Goal: Navigation & Orientation: Go to known website

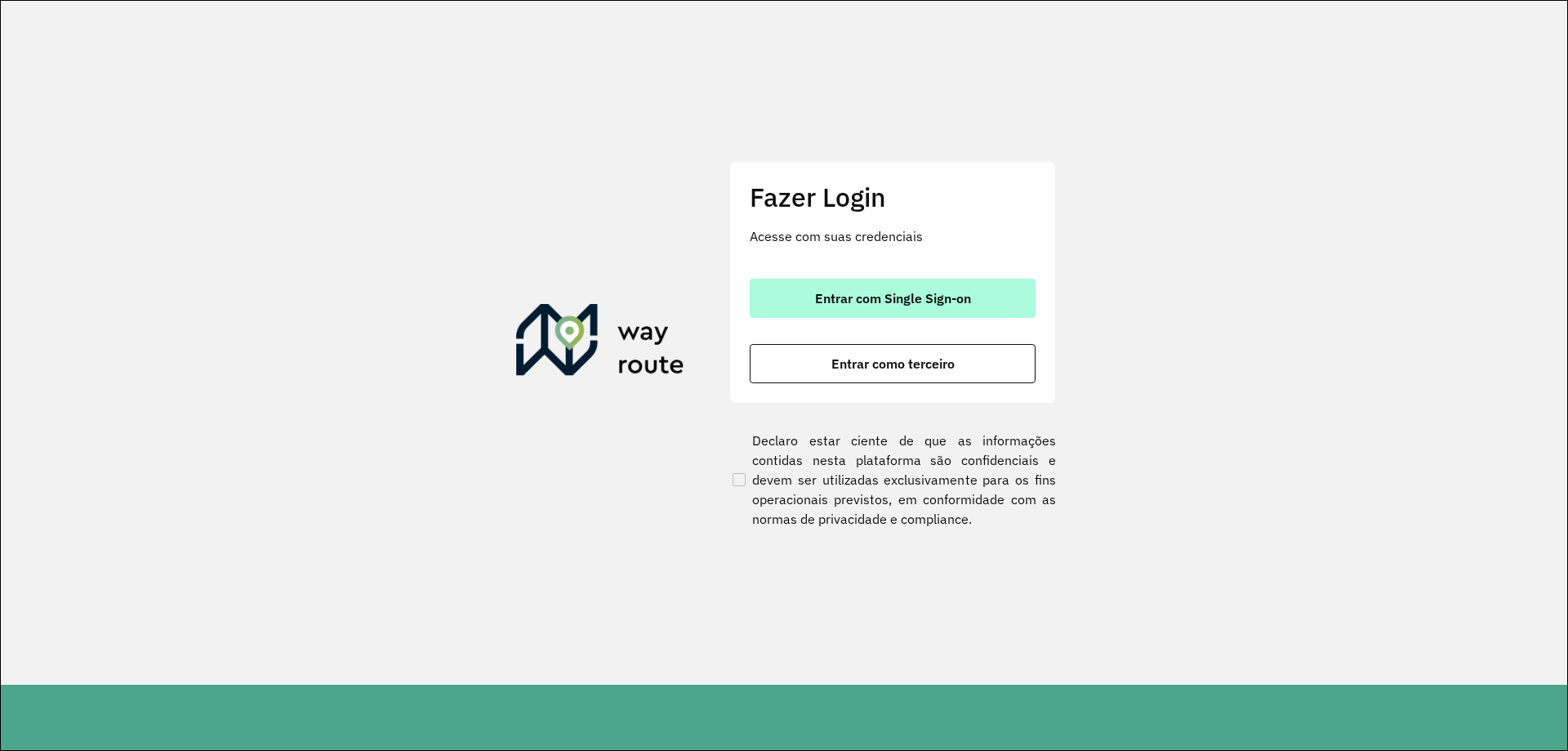
click at [851, 294] on span "Entrar com Single Sign-on" at bounding box center [892, 298] width 156 height 13
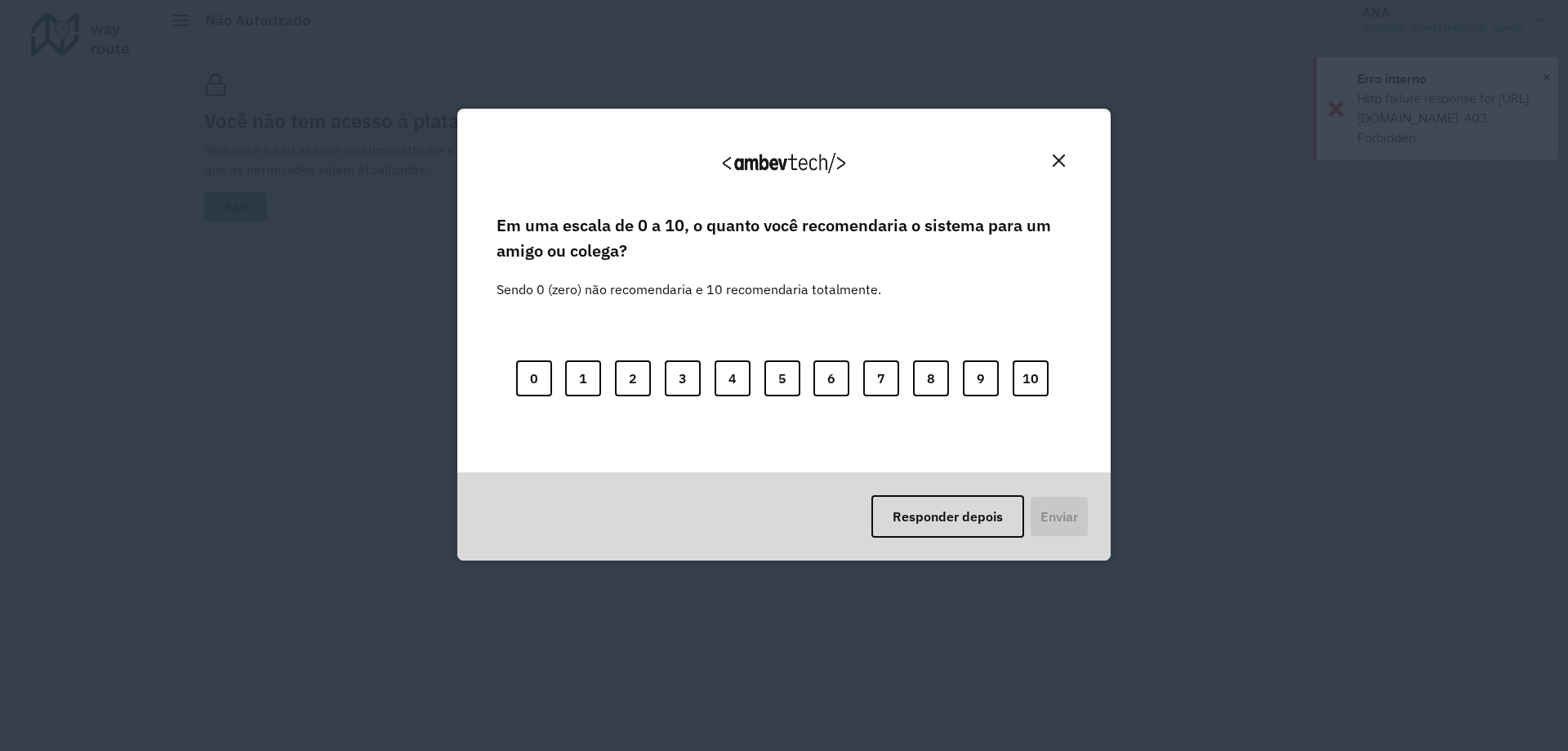
click at [1056, 152] on button "Close" at bounding box center [1058, 160] width 25 height 25
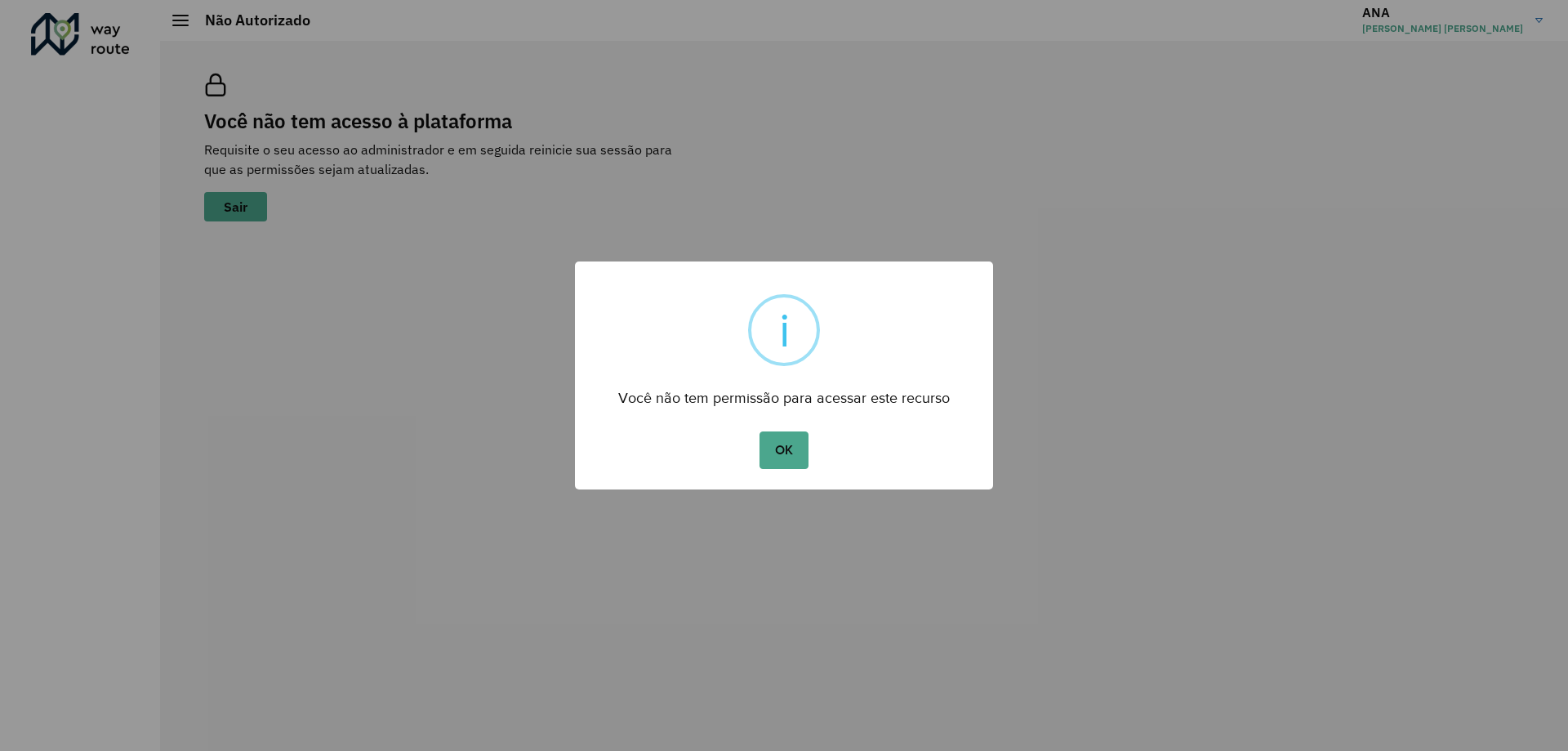
click at [793, 474] on div "× i Você não tem permissão para acessar este recurso OK No Cancel" at bounding box center [784, 375] width 418 height 228
